Goal: Transaction & Acquisition: Download file/media

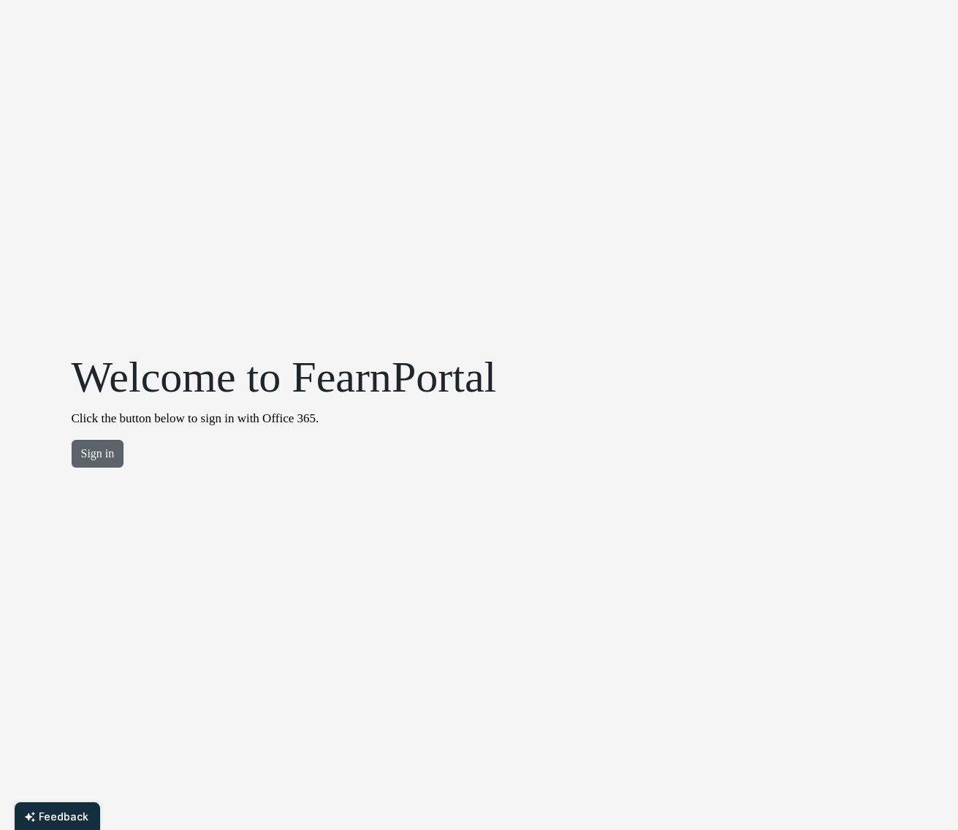
click at [98, 460] on button "Sign in" at bounding box center [98, 454] width 53 height 28
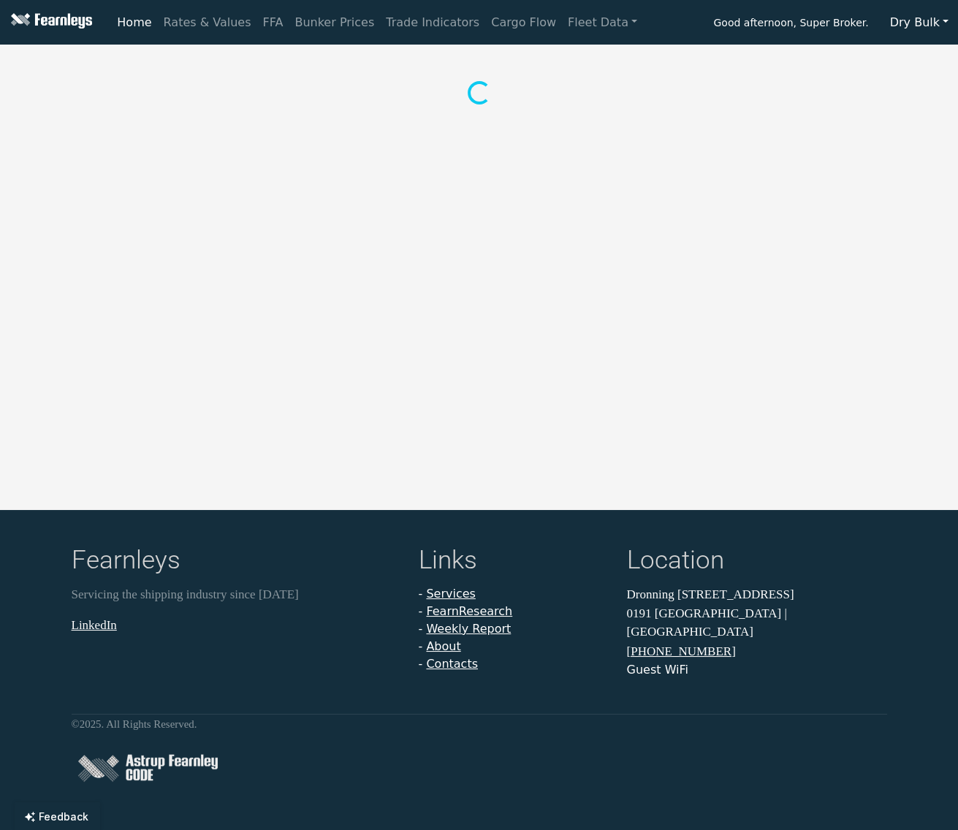
click at [948, 27] on button "Dry Bulk" at bounding box center [919, 23] width 77 height 28
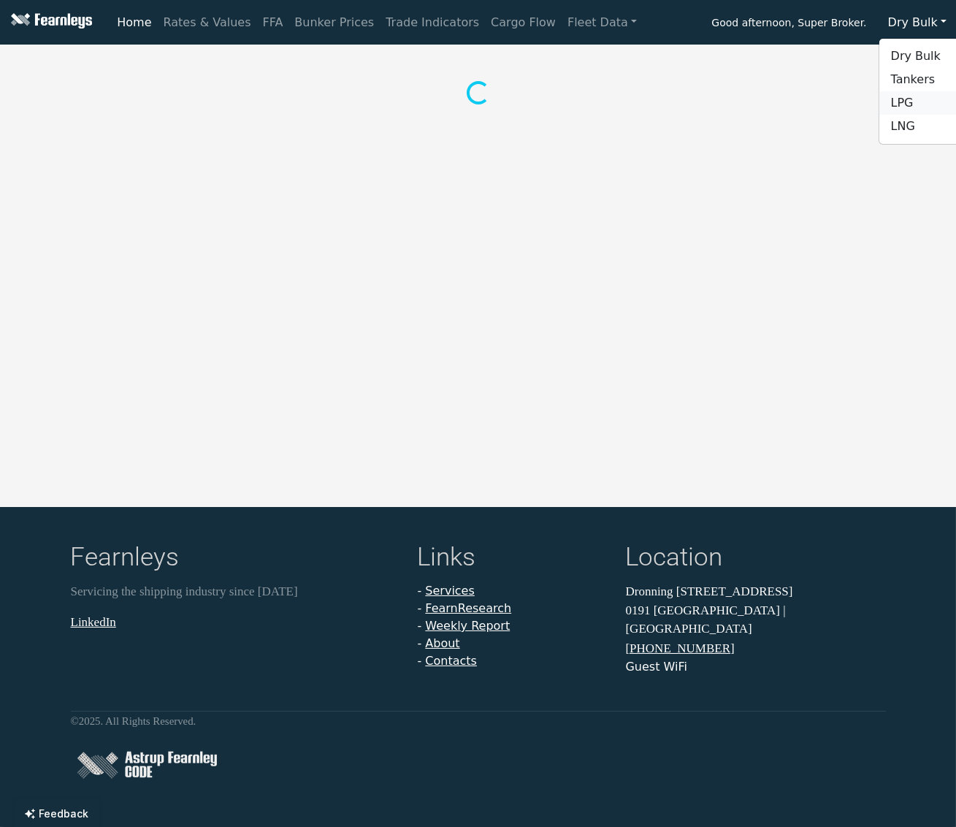
click at [927, 101] on link "LPG" at bounding box center [937, 102] width 115 height 23
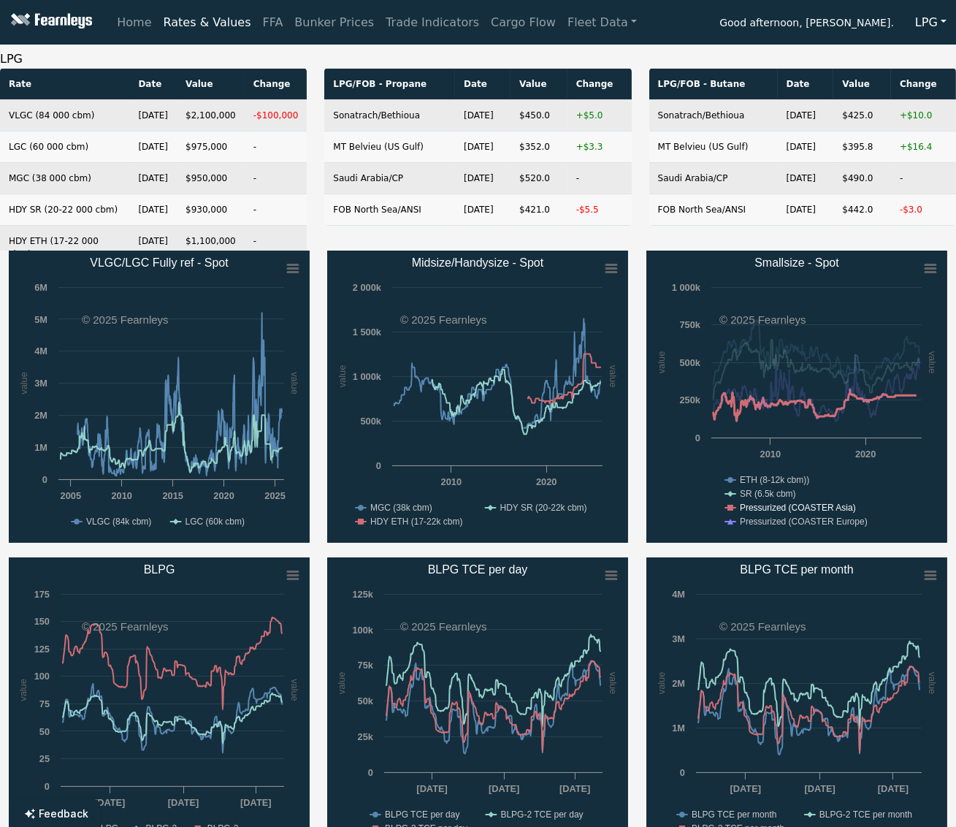
click at [851, 505] on text "Pressurized (COASTER Asia)" at bounding box center [798, 508] width 116 height 10
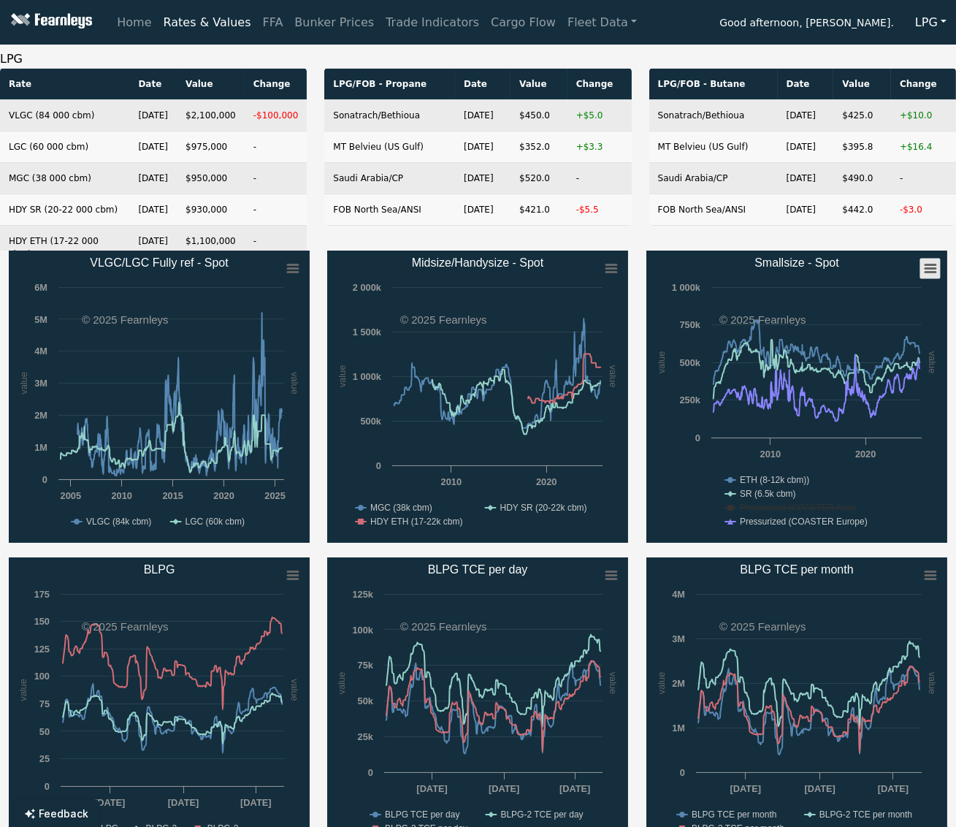
click at [939, 276] on icon "Created with Highcharts 11.4.8 value value Chart context menu Smallsize - Spot …" at bounding box center [797, 397] width 301 height 292
click at [933, 271] on icon "Smallsize - Spot" at bounding box center [931, 268] width 10 height 7
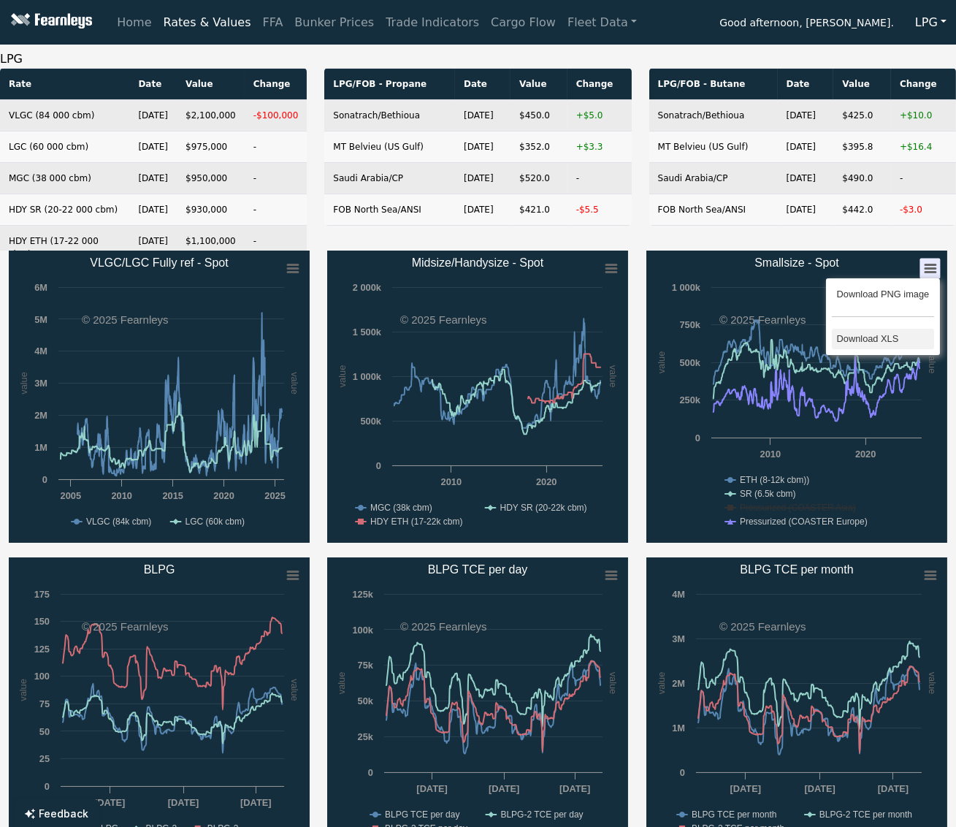
click at [901, 339] on li "Download XLS" at bounding box center [883, 339] width 102 height 20
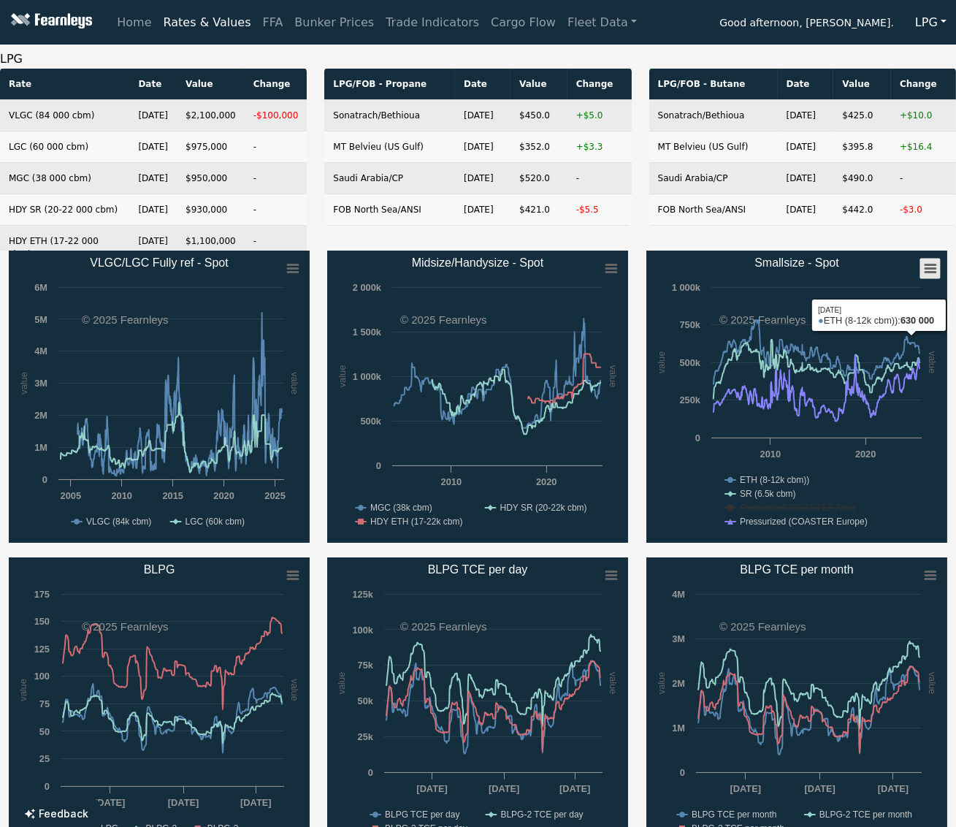
click at [925, 267] on rect "Smallsize - Spot" at bounding box center [930, 269] width 20 height 20
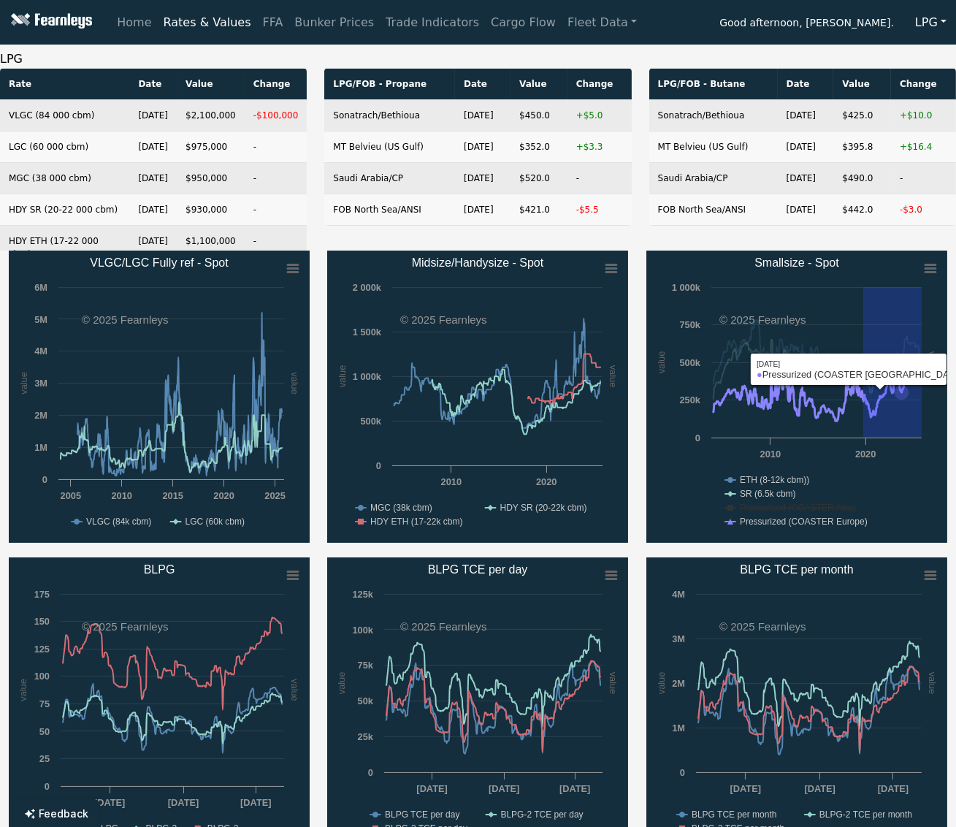
drag, startPoint x: 864, startPoint y: 435, endPoint x: 1111, endPoint y: 429, distance: 247.0
click at [956, 429] on html "Home Rates & Values FFA Bunker Prices Trade Indicators Cargo Flow Fleet Data Go…" at bounding box center [478, 413] width 956 height 827
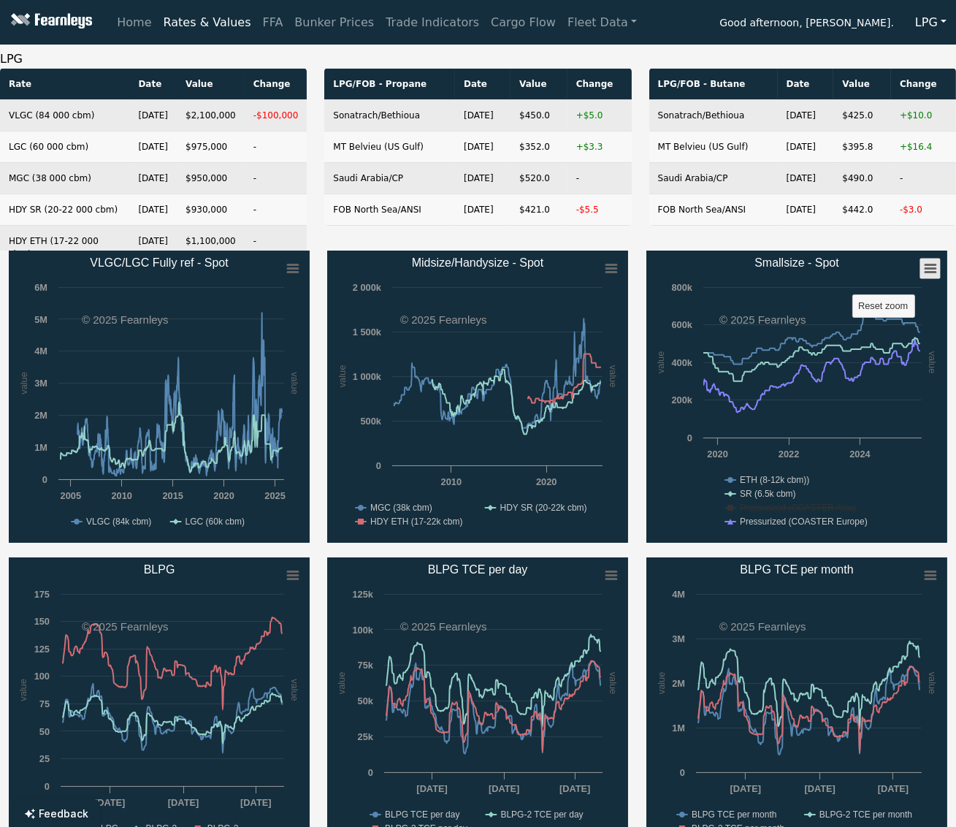
click at [925, 263] on rect "Smallsize - Spot" at bounding box center [930, 269] width 20 height 20
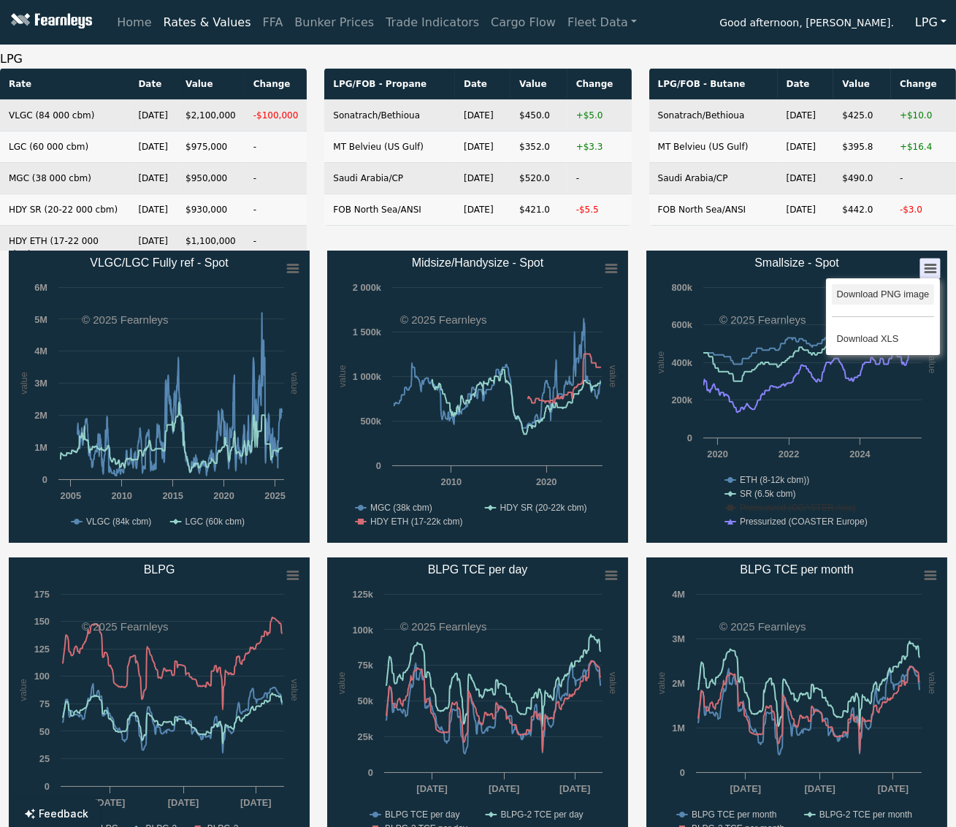
click at [907, 285] on ul "Download PNG image Download XLS" at bounding box center [882, 316] width 113 height 77
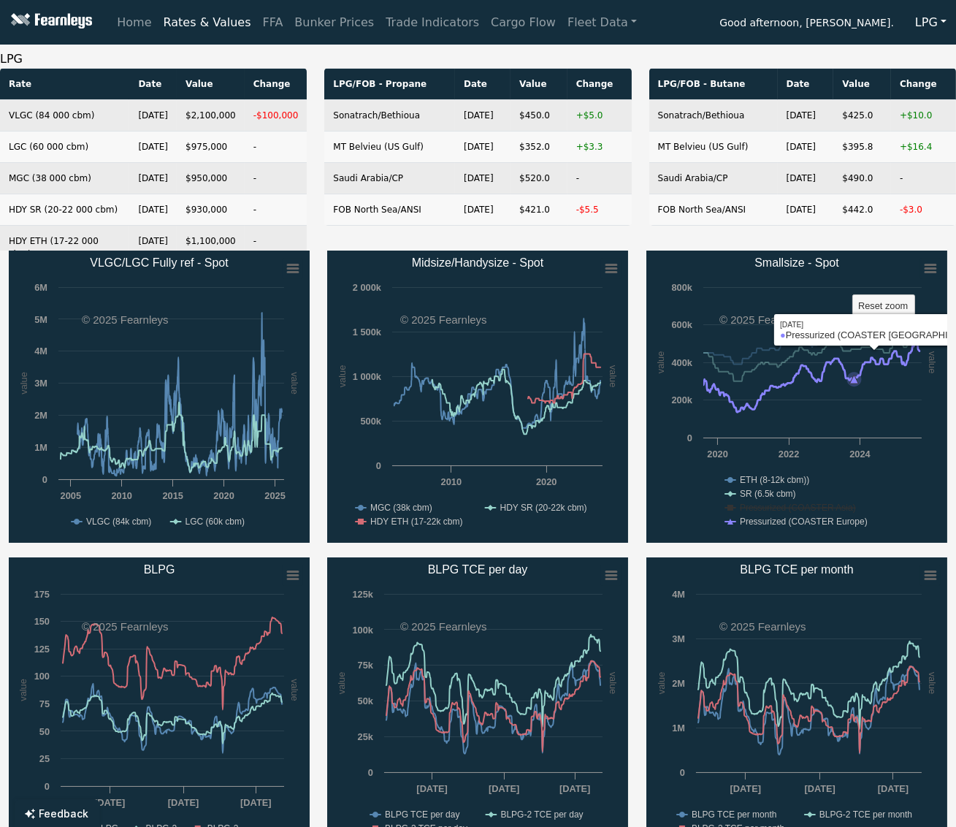
click at [854, 433] on rect "Smallsize - Spot" at bounding box center [797, 397] width 301 height 292
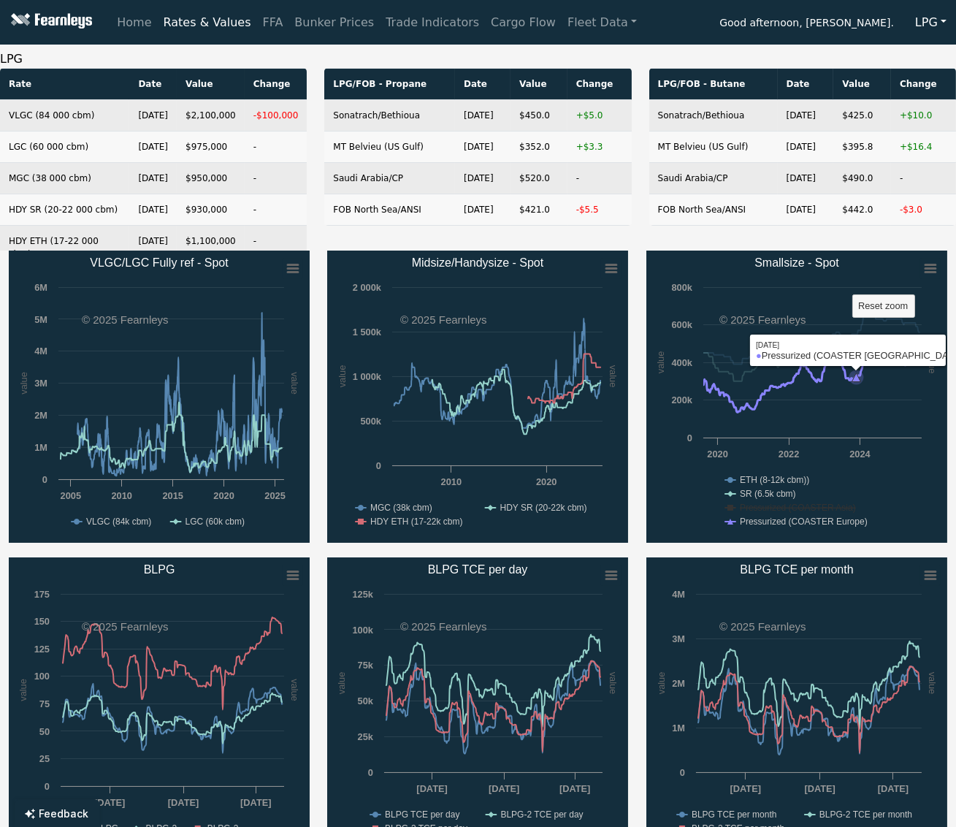
drag, startPoint x: 856, startPoint y: 434, endPoint x: 1085, endPoint y: 423, distance: 229.0
click at [956, 423] on html "Home Rates & Values FFA Bunker Prices Trade Indicators Cargo Flow Fleet Data Go…" at bounding box center [478, 413] width 956 height 827
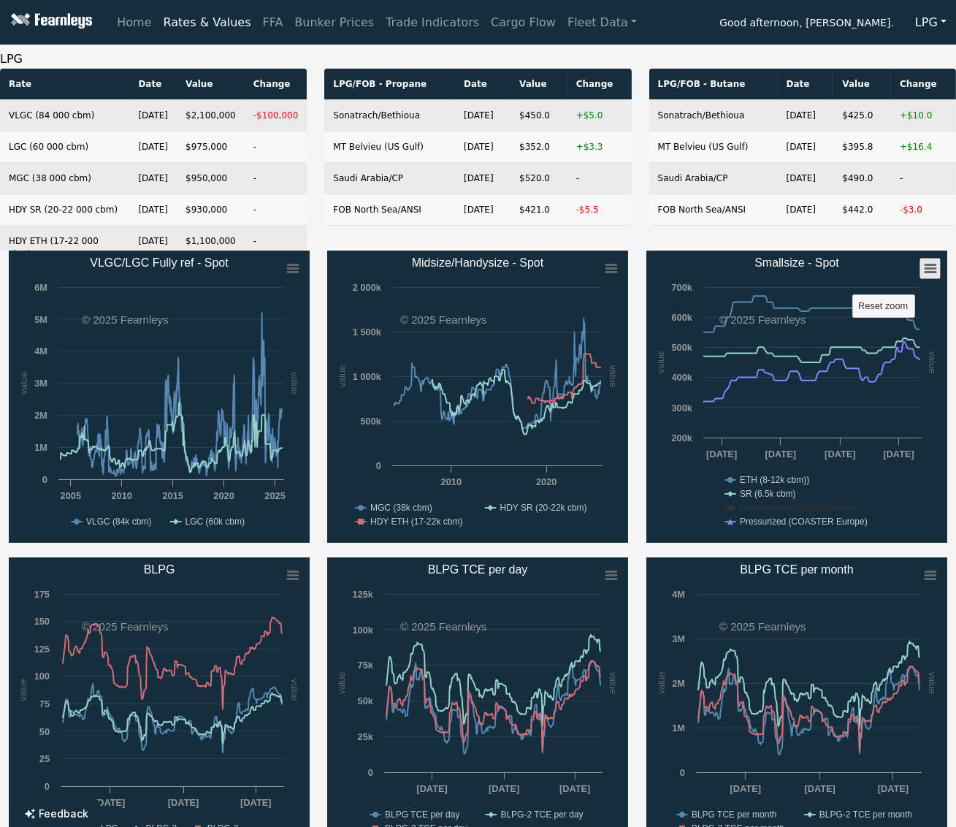
click at [929, 263] on g "Chart context menu" at bounding box center [930, 269] width 20 height 20
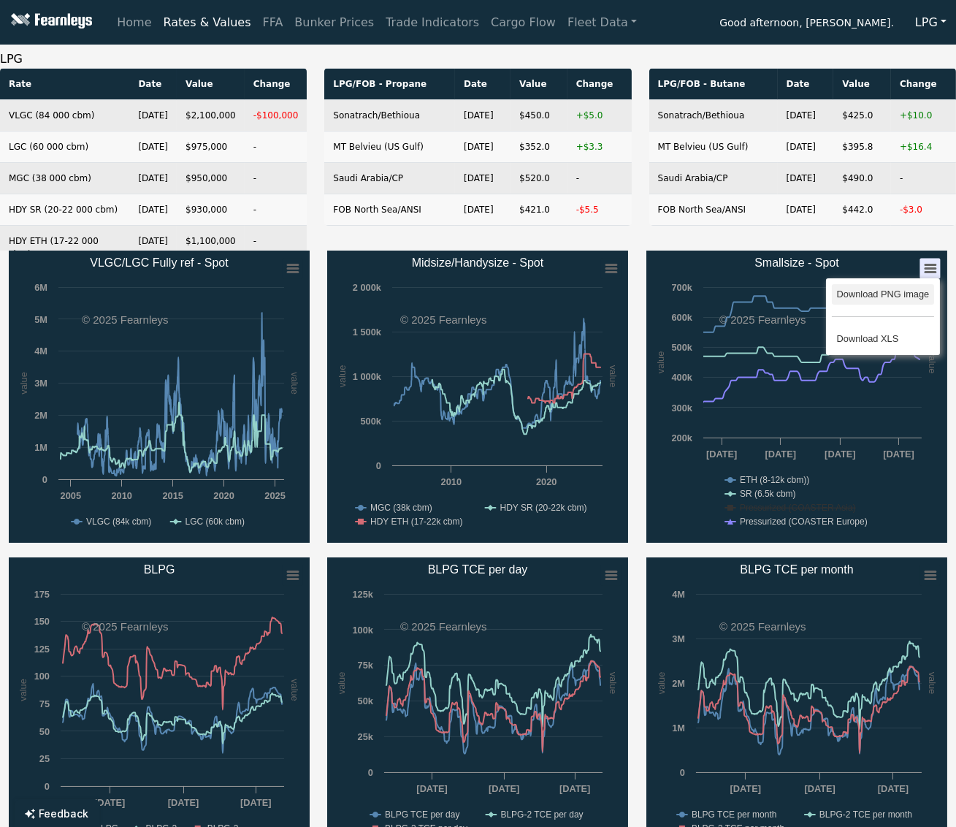
click at [878, 292] on li "Download PNG image" at bounding box center [883, 294] width 102 height 20
